Goal: Information Seeking & Learning: Learn about a topic

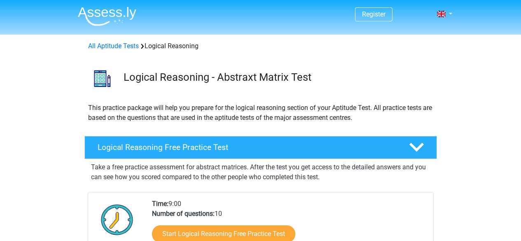
scroll to position [124, 0]
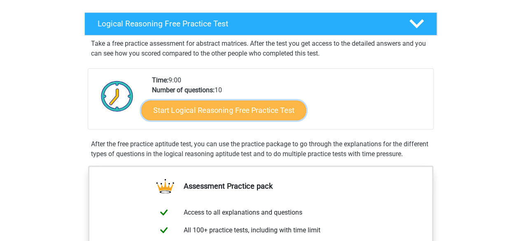
click at [199, 114] on link "Start Logical Reasoning Free Practice Test" at bounding box center [223, 110] width 165 height 20
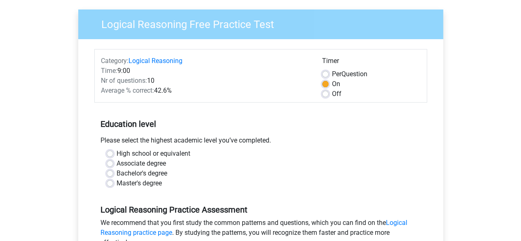
scroll to position [124, 0]
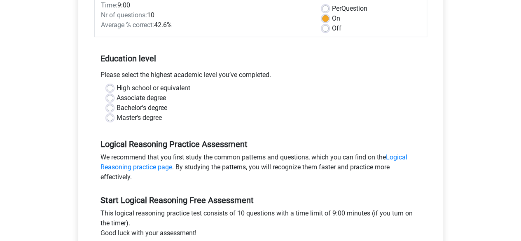
click at [117, 118] on label "Master's degree" at bounding box center [139, 118] width 45 height 10
click at [111, 118] on input "Master's degree" at bounding box center [110, 117] width 7 height 8
radio input "true"
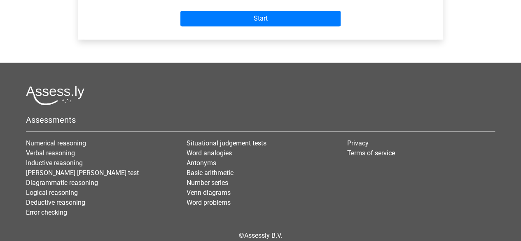
scroll to position [288, 0]
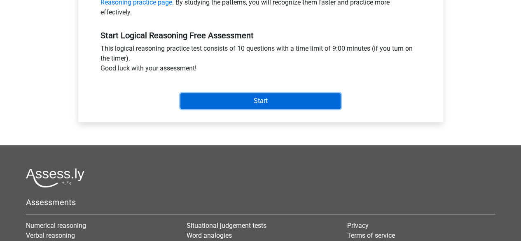
click at [238, 100] on input "Start" at bounding box center [260, 101] width 160 height 16
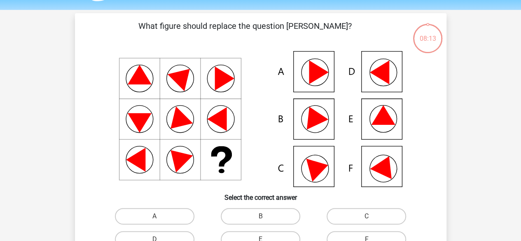
scroll to position [41, 0]
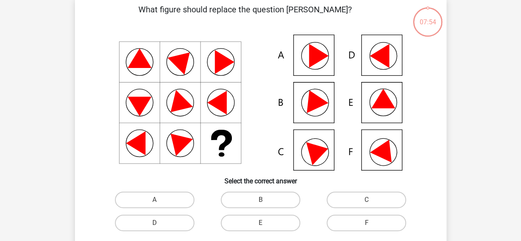
click at [310, 155] on icon at bounding box center [318, 151] width 25 height 28
click at [351, 203] on label "C" at bounding box center [367, 200] width 80 height 16
click at [367, 203] on input "C" at bounding box center [369, 202] width 5 height 5
radio input "true"
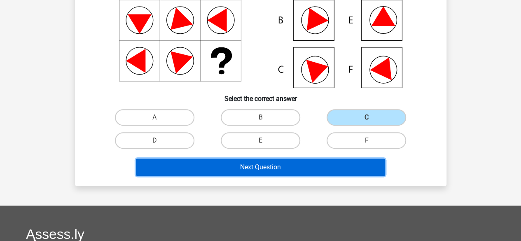
click at [249, 166] on button "Next Question" at bounding box center [260, 167] width 249 height 17
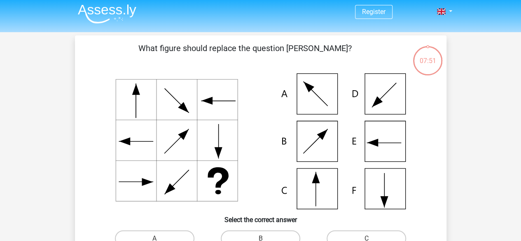
scroll to position [0, 0]
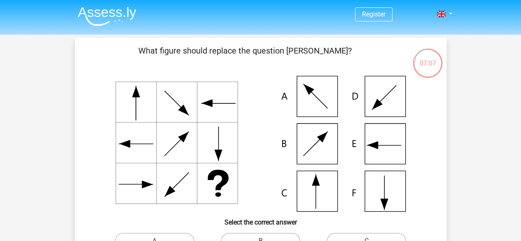
click at [323, 192] on icon at bounding box center [261, 144] width 332 height 136
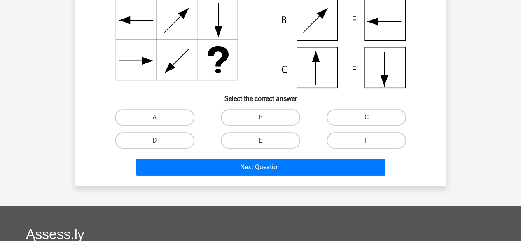
click at [347, 119] on label "C" at bounding box center [367, 117] width 80 height 16
click at [367, 119] on input "C" at bounding box center [369, 119] width 5 height 5
radio input "true"
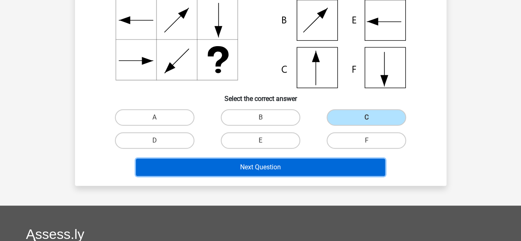
click at [271, 172] on button "Next Question" at bounding box center [260, 167] width 249 height 17
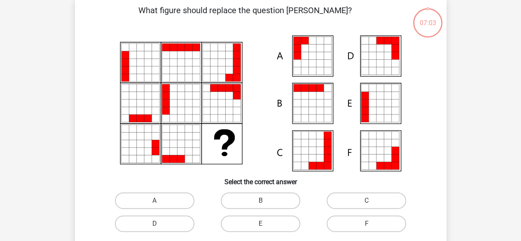
scroll to position [38, 0]
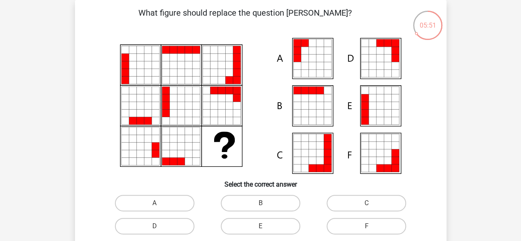
click at [158, 227] on input "D" at bounding box center [157, 228] width 5 height 5
radio input "true"
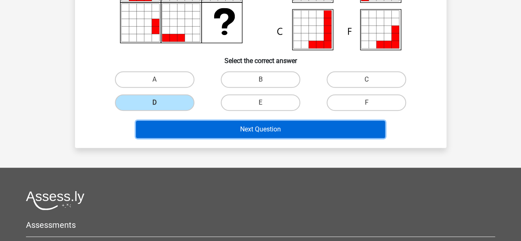
click at [274, 129] on button "Next Question" at bounding box center [260, 129] width 249 height 17
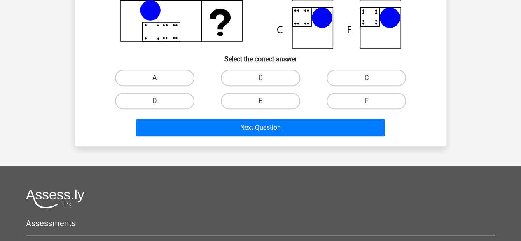
scroll to position [165, 0]
